Goal: Navigation & Orientation: Find specific page/section

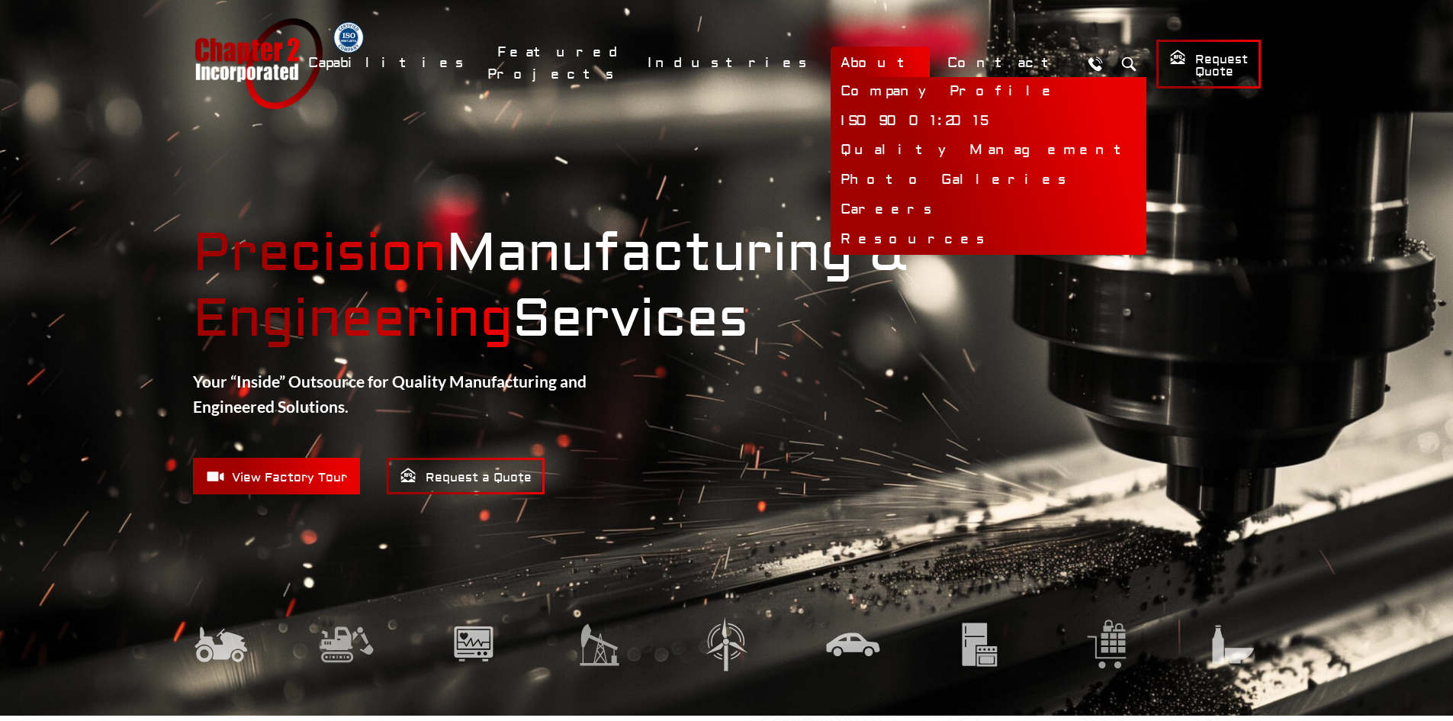
click at [902, 56] on link "About" at bounding box center [880, 63] width 99 height 33
click at [921, 82] on link "Company Profile" at bounding box center [989, 92] width 316 height 30
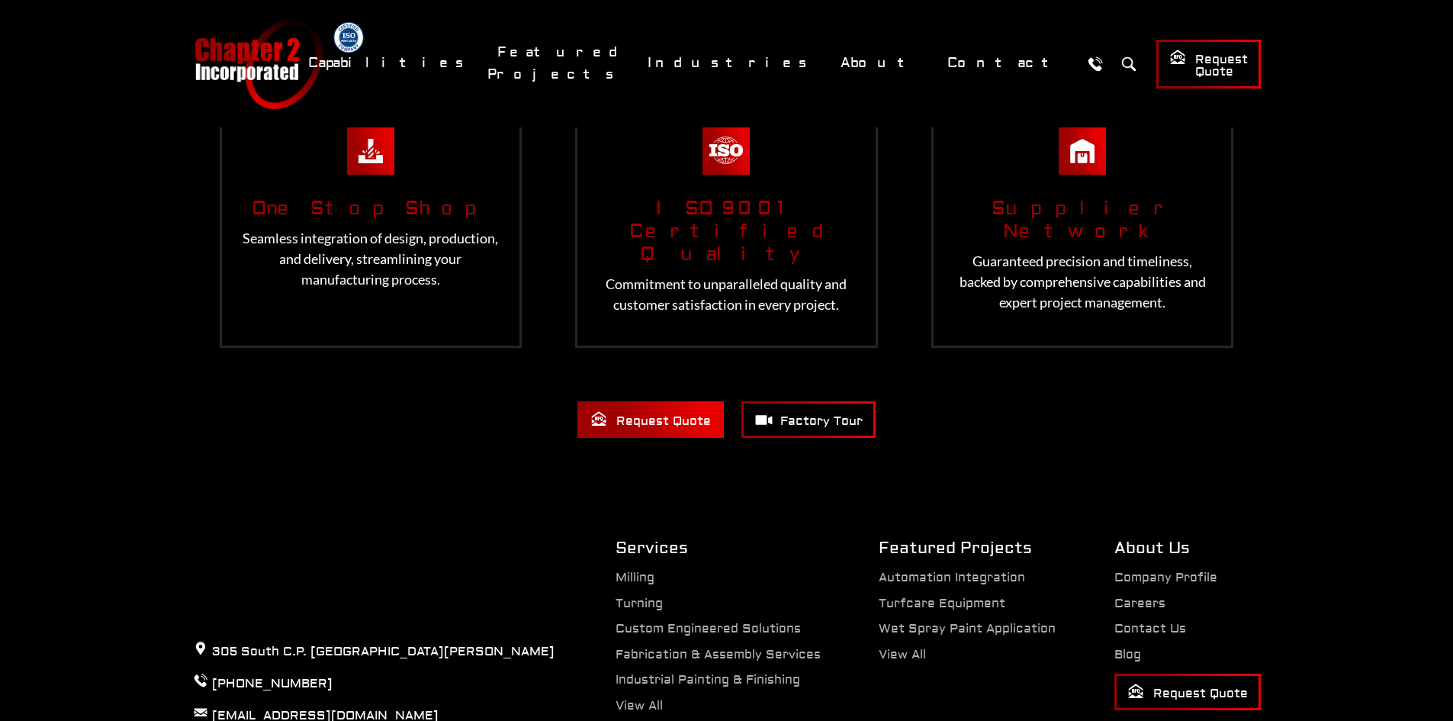
scroll to position [2095, 0]
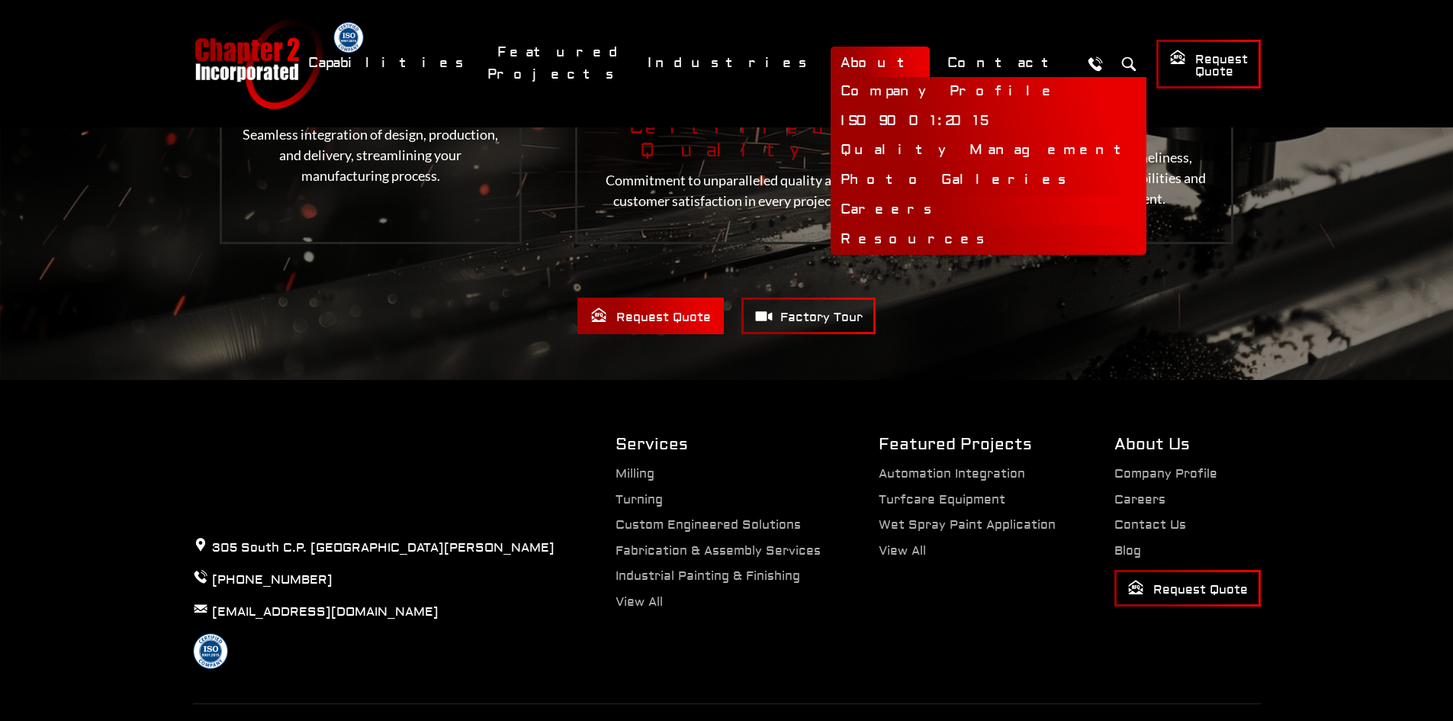
click at [935, 211] on link "Careers" at bounding box center [989, 210] width 316 height 30
